Goal: Information Seeking & Learning: Check status

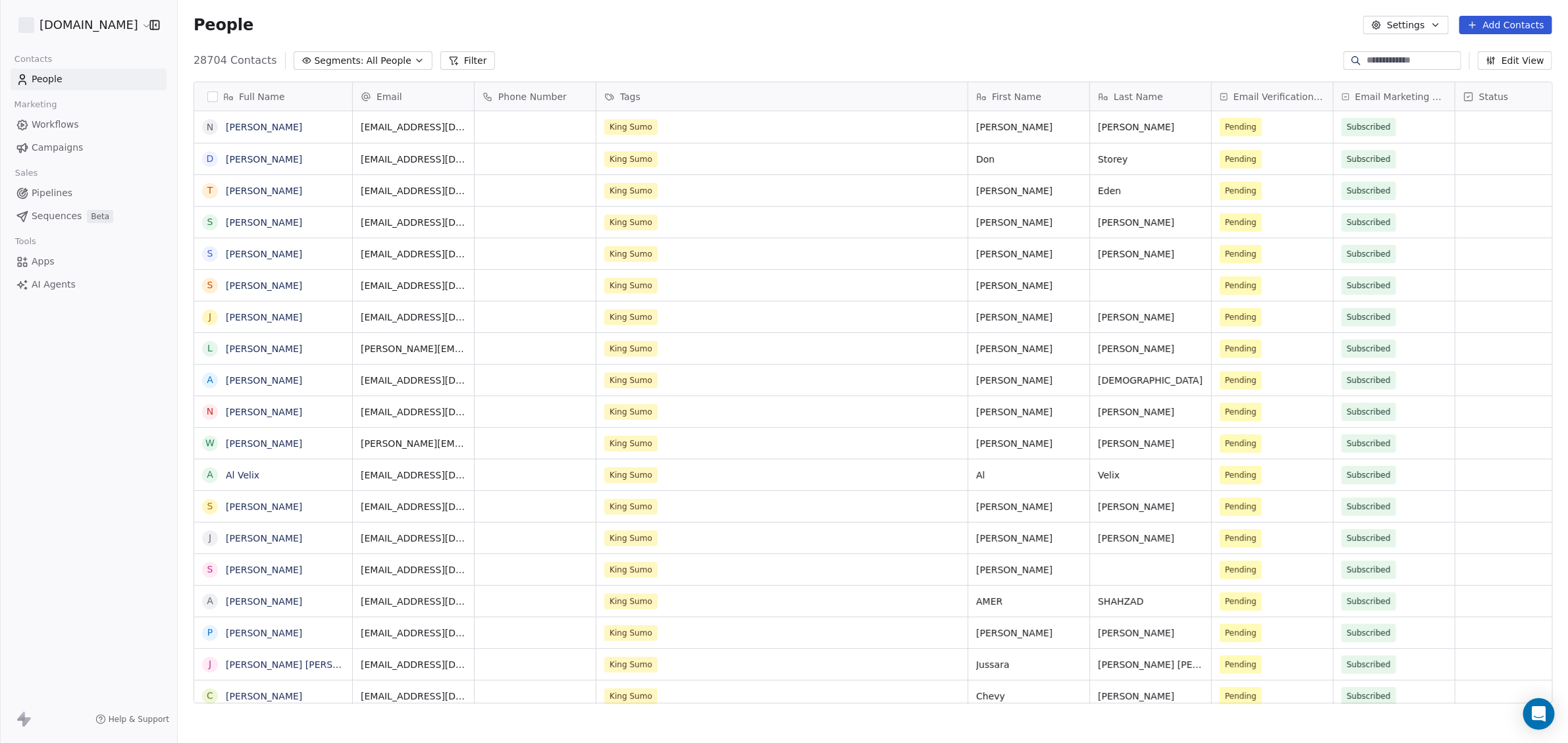
scroll to position [642, 1377]
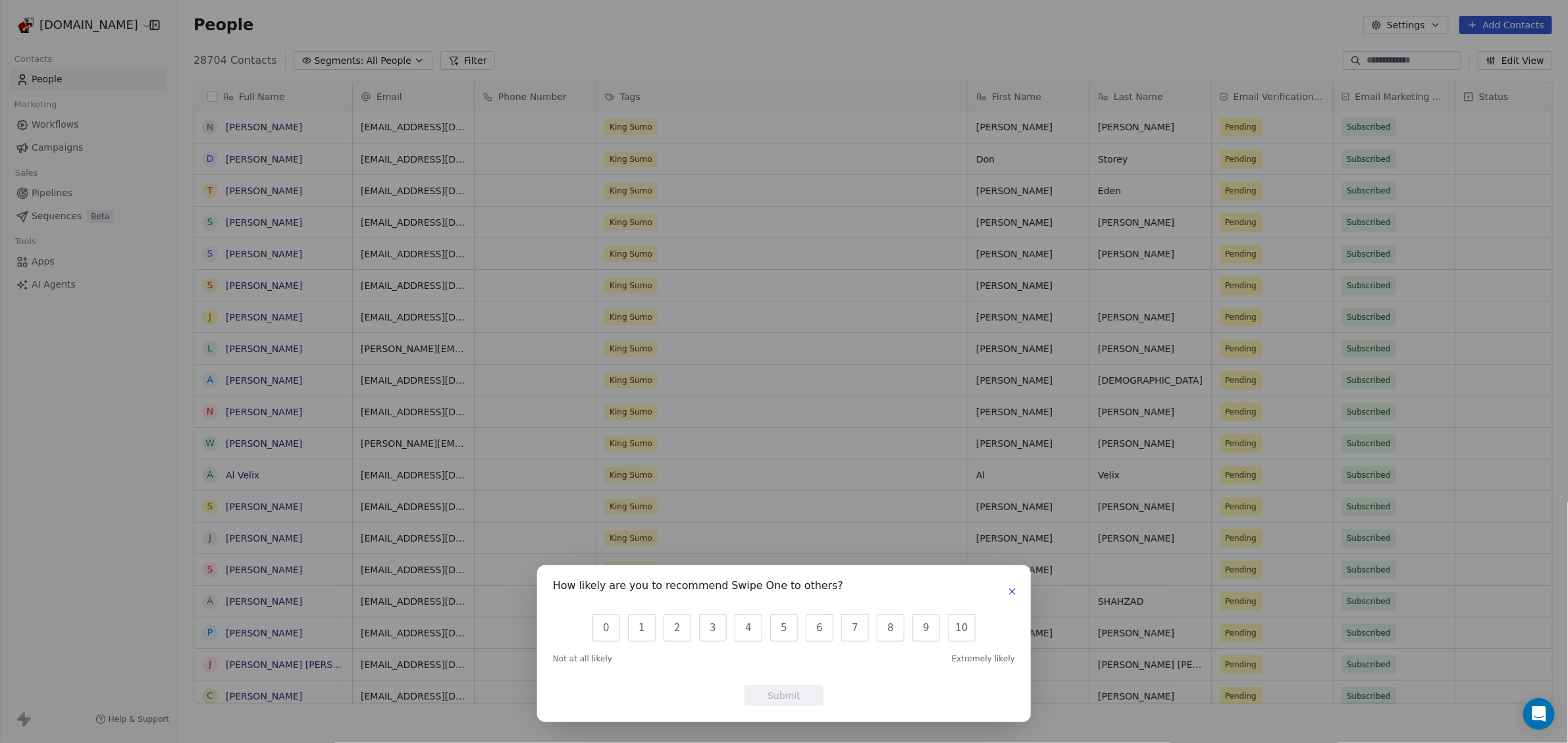
click at [1006, 589] on button "button" at bounding box center [1012, 591] width 16 height 16
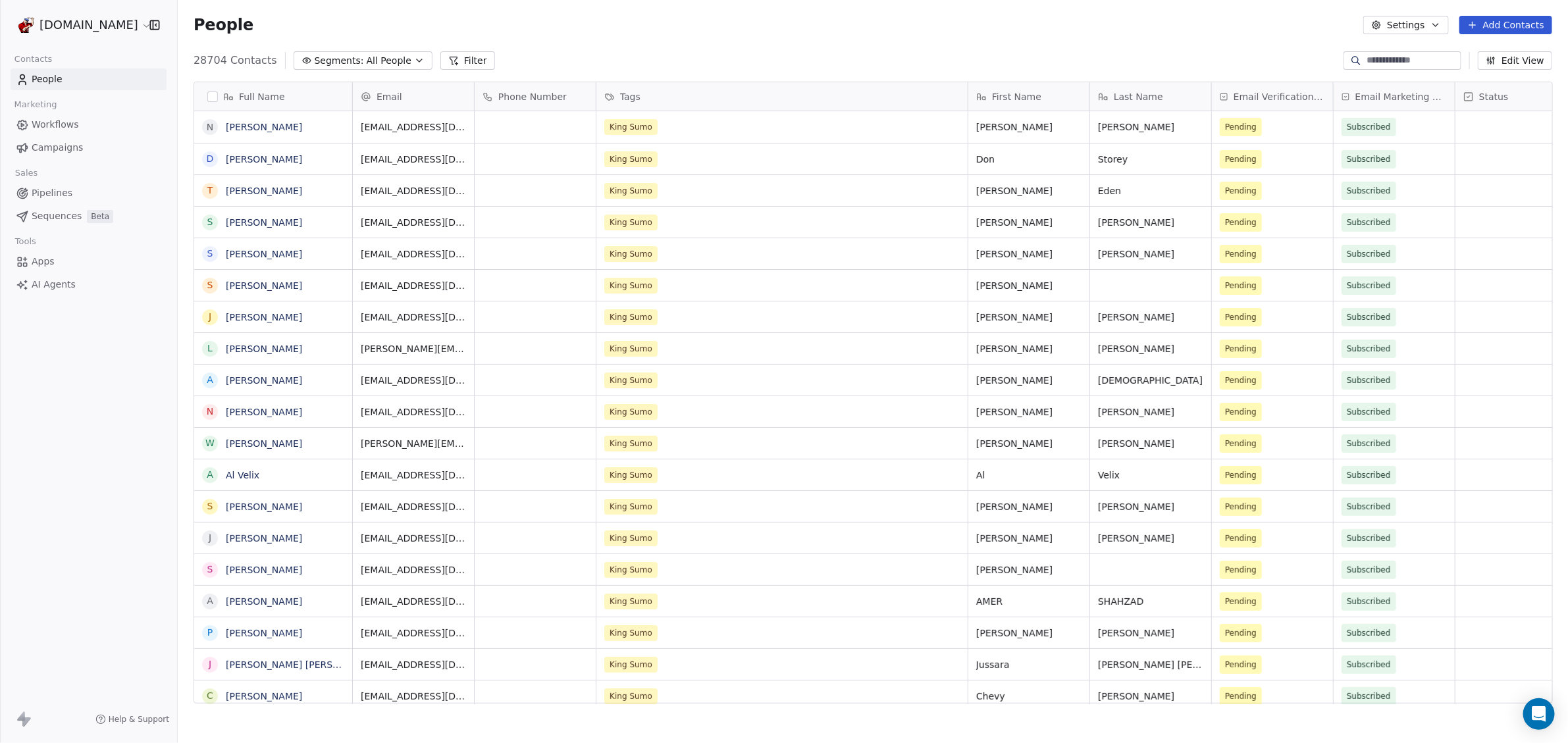
click at [30, 142] on link "Campaigns" at bounding box center [88, 147] width 156 height 21
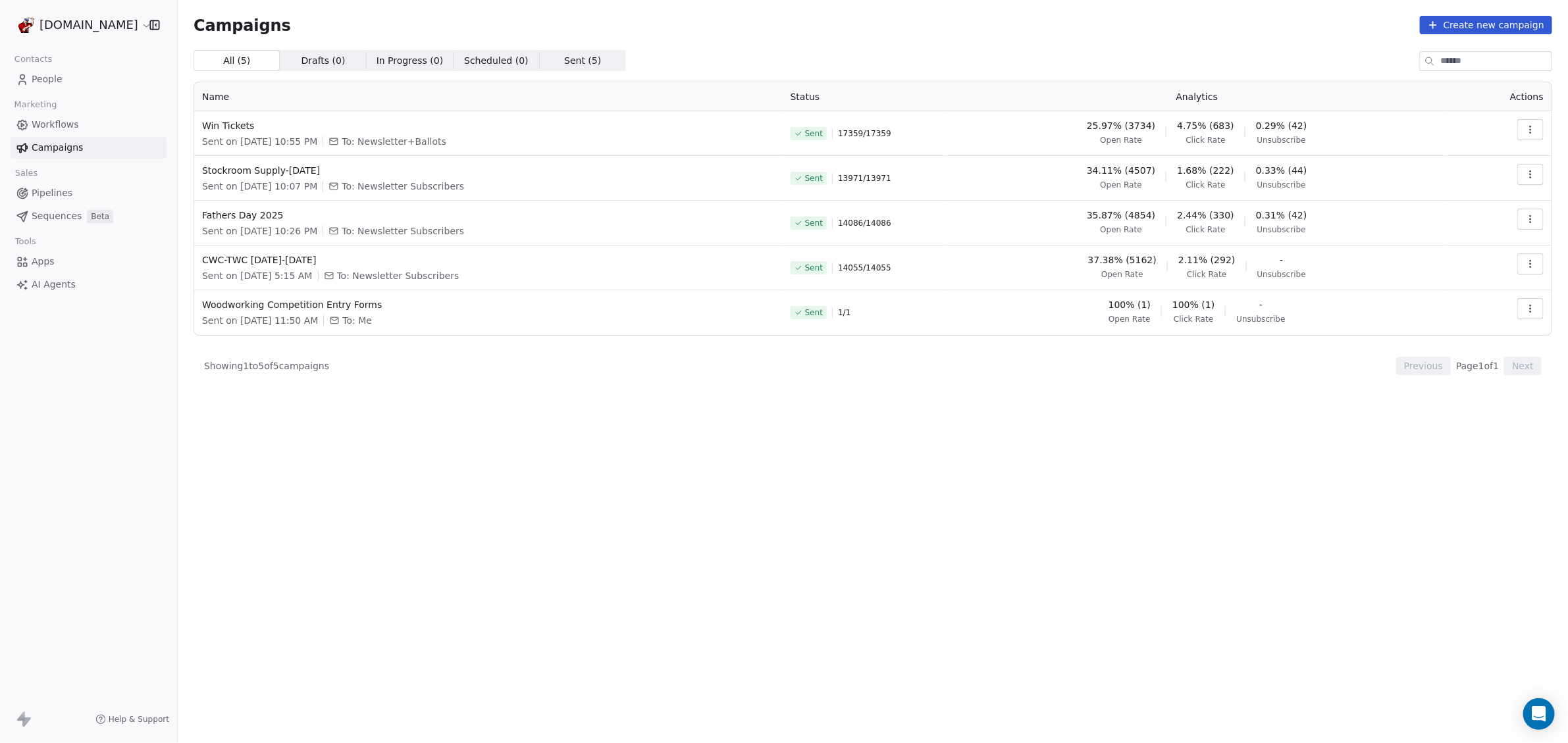
click at [1533, 131] on icon "button" at bounding box center [1530, 129] width 10 height 10
click at [1500, 181] on div "View Analytics" at bounding box center [1458, 180] width 106 height 21
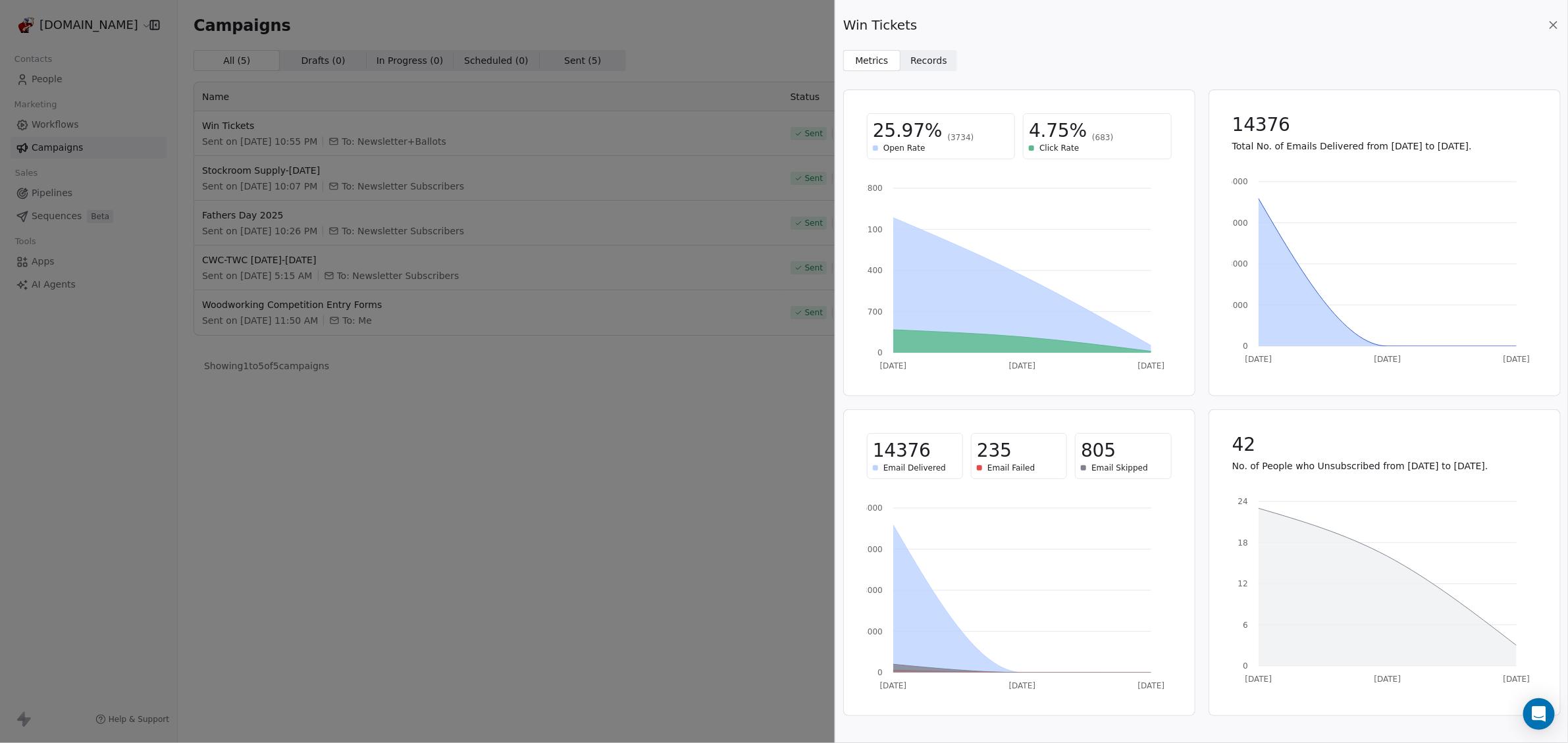
click at [984, 453] on span "235" at bounding box center [994, 451] width 35 height 24
click at [981, 455] on span "235" at bounding box center [994, 451] width 35 height 24
click at [930, 64] on span "Records" at bounding box center [929, 61] width 37 height 14
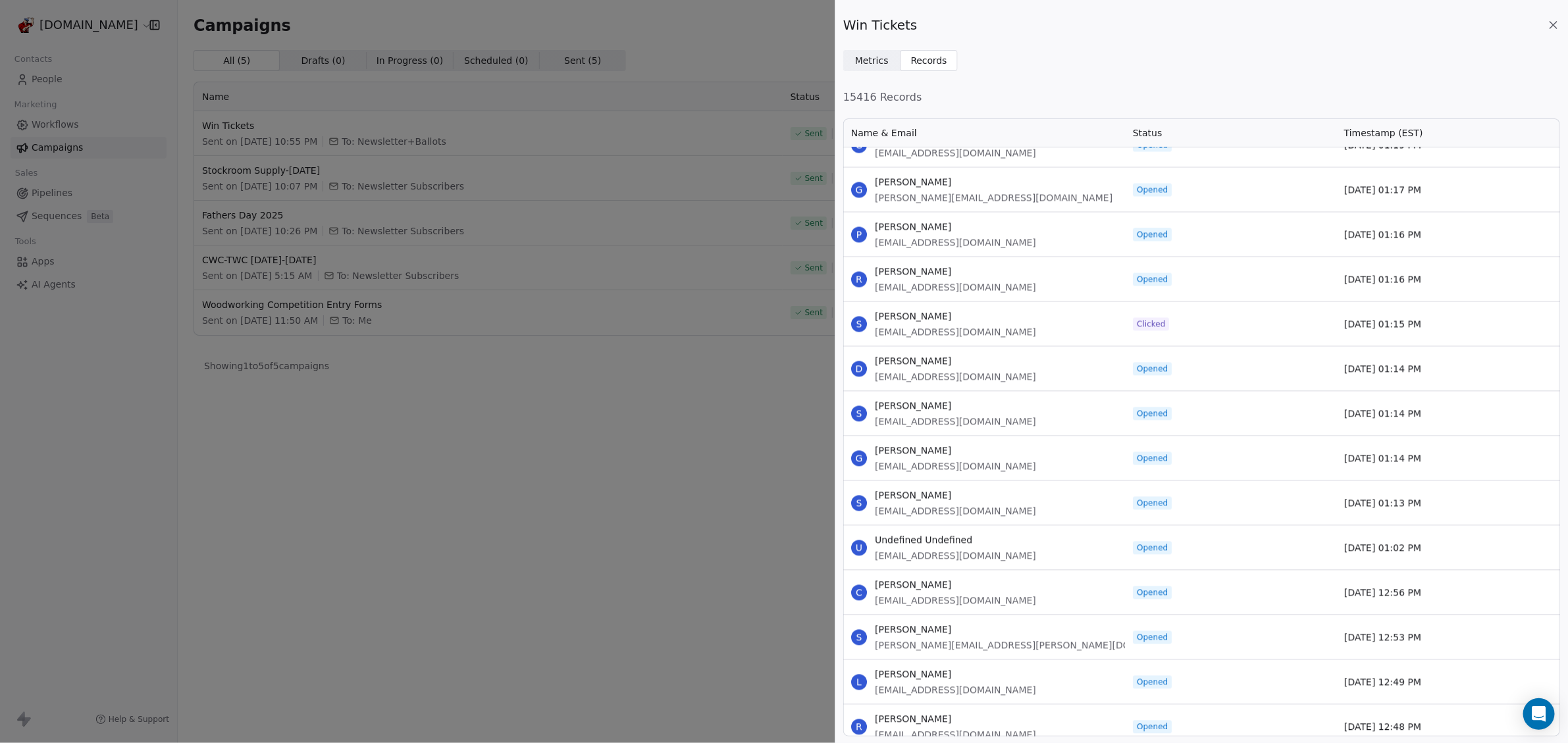
scroll to position [1645, 0]
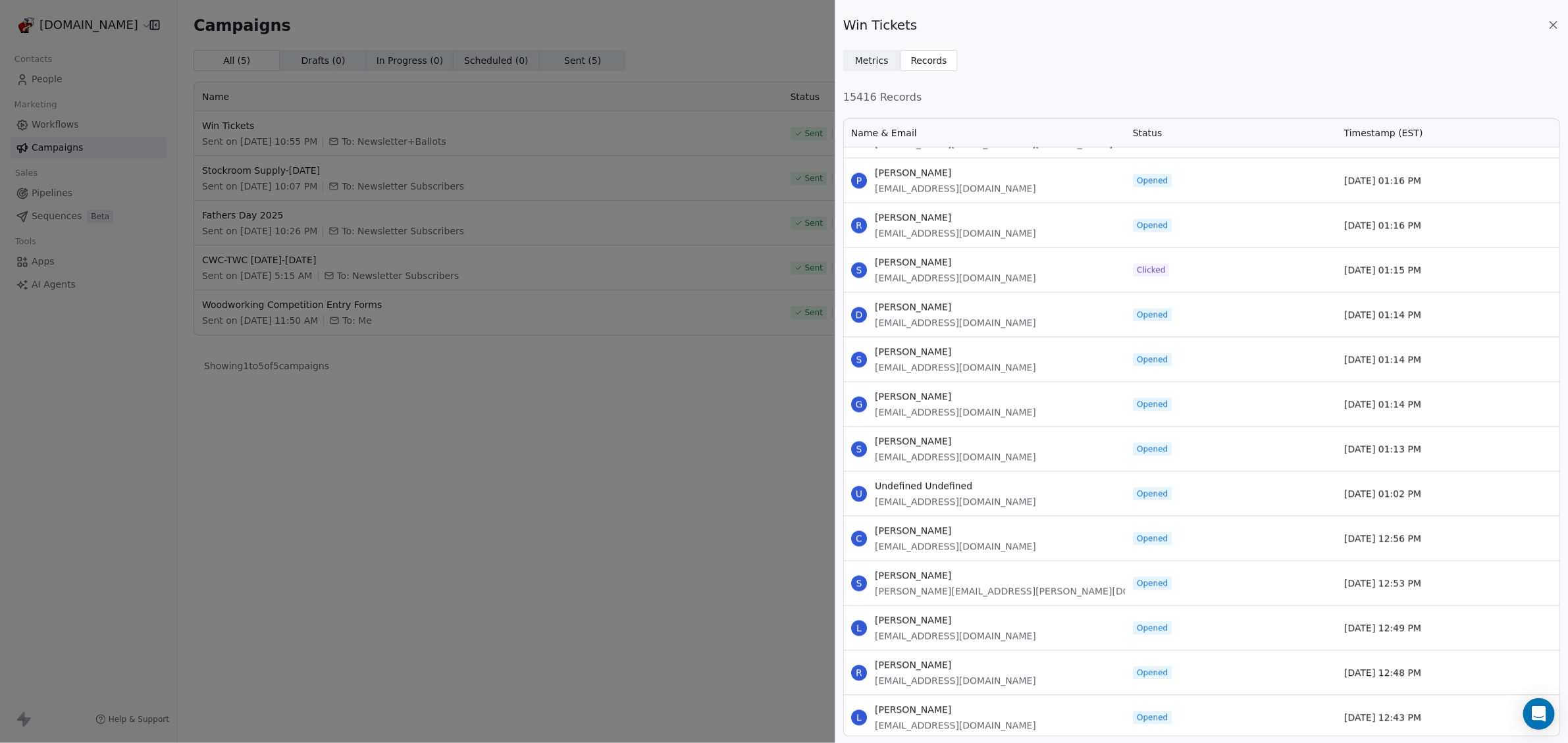
click at [1556, 24] on icon at bounding box center [1553, 25] width 13 height 13
